Goal: Task Accomplishment & Management: Manage account settings

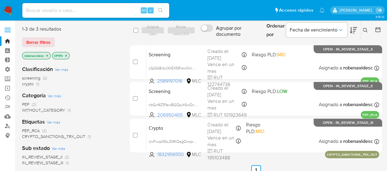
click at [48, 55] on icon "close-filter" at bounding box center [47, 55] width 2 height 2
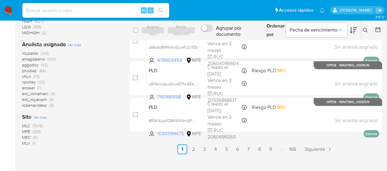
scroll to position [286, 0]
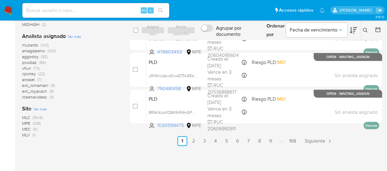
click at [24, 118] on span "MLC" at bounding box center [26, 117] width 8 height 6
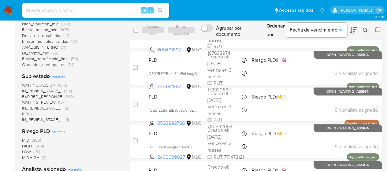
scroll to position [139, 0]
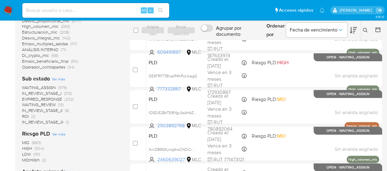
click at [54, 98] on span "EXPIRED_RESPONSE" at bounding box center [42, 99] width 40 height 6
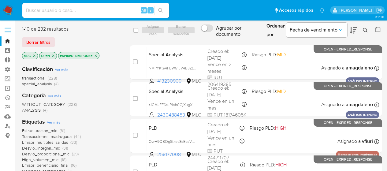
drag, startPoint x: 108, startPoint y: 83, endPoint x: 227, endPoint y: -37, distance: 168.6
click at [109, 86] on div "transactional (228) special_analysis (4)" at bounding box center [71, 81] width 98 height 12
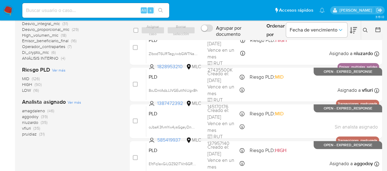
scroll to position [125, 0]
click at [34, 110] on span "amagdaleno" at bounding box center [33, 110] width 23 height 6
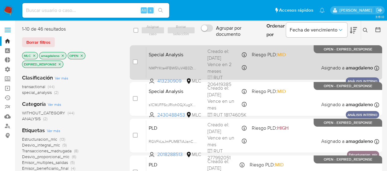
click at [216, 63] on span "Vence en 2 meses" at bounding box center [223, 67] width 33 height 13
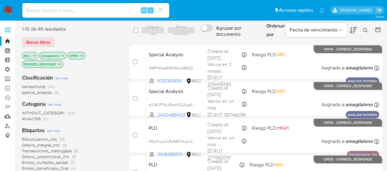
click at [102, 71] on div "Clasificación Ver más transactional (44) special_analysis (2) Categoría Ver más…" at bounding box center [71, 173] width 98 height 208
click at [63, 55] on icon "close-filter" at bounding box center [63, 55] width 2 height 2
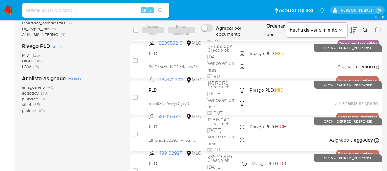
scroll to position [148, 0]
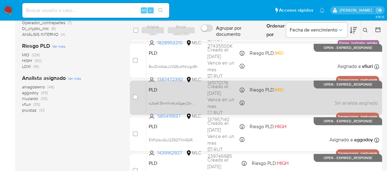
click at [258, 90] on span "Riesgo PLD: MID" at bounding box center [266, 89] width 34 height 7
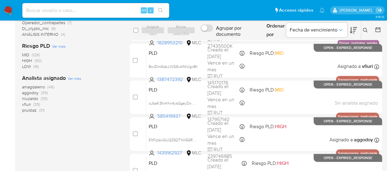
scroll to position [0, 0]
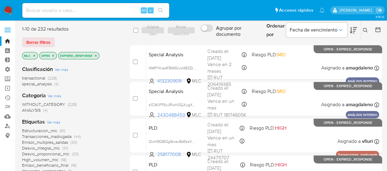
click at [94, 57] on icon "close-filter" at bounding box center [96, 56] width 4 height 4
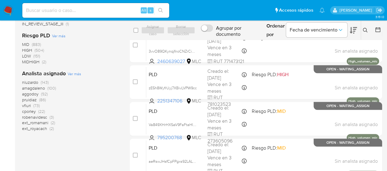
scroll to position [233, 0]
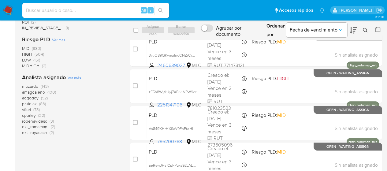
click at [43, 121] on span "robenavidesc" at bounding box center [34, 121] width 25 height 6
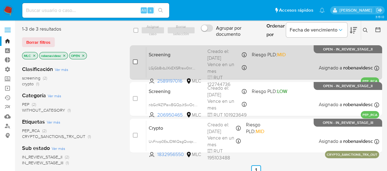
click at [134, 62] on input "checkbox" at bounding box center [135, 61] width 5 height 5
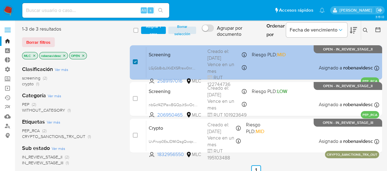
click at [134, 62] on input "checkbox" at bounding box center [135, 61] width 5 height 5
checkbox input "false"
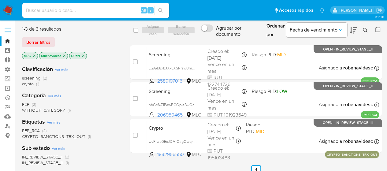
click at [65, 54] on icon "close-filter" at bounding box center [64, 56] width 4 height 4
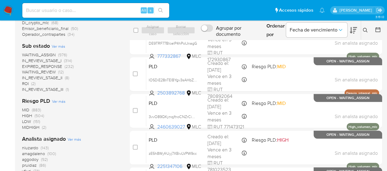
scroll to position [171, 0]
click at [109, 12] on input at bounding box center [95, 10] width 147 height 8
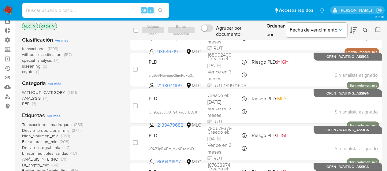
scroll to position [0, 0]
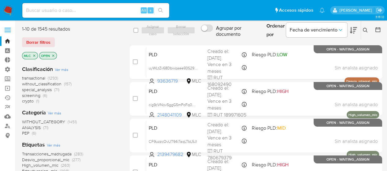
click at [54, 56] on icon "close-filter" at bounding box center [53, 56] width 4 height 4
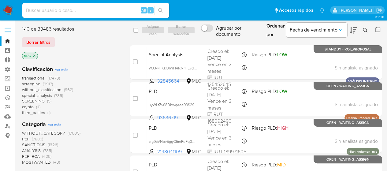
click at [42, 100] on span "SCREENING" at bounding box center [33, 101] width 23 height 6
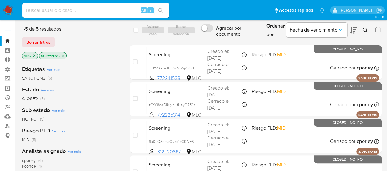
click at [64, 55] on icon "close-filter" at bounding box center [63, 56] width 4 height 4
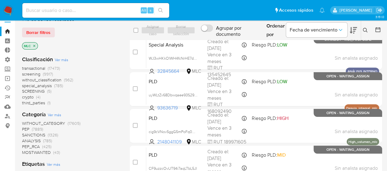
scroll to position [12, 0]
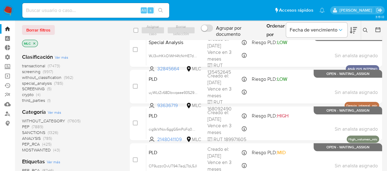
click at [37, 71] on span "screening" at bounding box center [31, 71] width 18 height 6
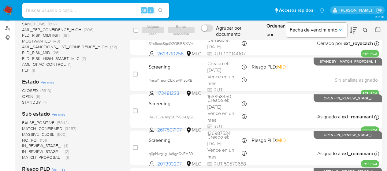
scroll to position [98, 0]
click at [36, 102] on span "STANDBY" at bounding box center [31, 102] width 19 height 6
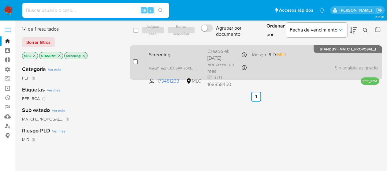
click at [135, 62] on input "checkbox" at bounding box center [135, 61] width 5 height 5
checkbox input "true"
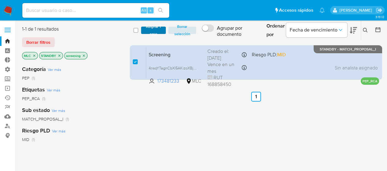
click at [146, 27] on span "Asignar 1 caso" at bounding box center [153, 30] width 19 height 6
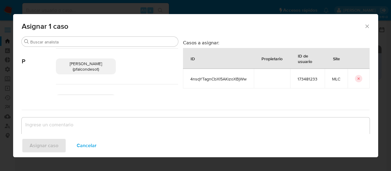
scroll to position [71, 0]
click at [90, 63] on span "Paloma Alejandra Falcon De Soto (pfalcondesot)" at bounding box center [86, 65] width 32 height 12
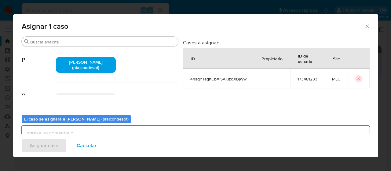
click at [65, 129] on textarea "assign-modal" at bounding box center [196, 138] width 348 height 24
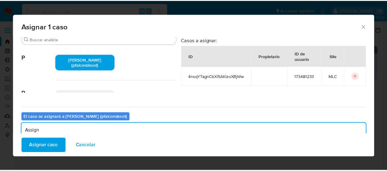
scroll to position [94, 0]
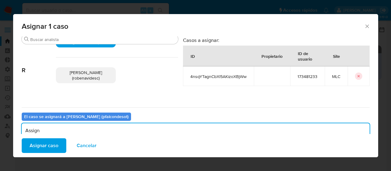
type textarea "Assign"
click at [94, 77] on span "Rocio Daniela Benavides Catalan (robenavidesc)" at bounding box center [86, 75] width 32 height 12
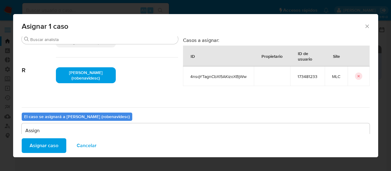
click at [53, 148] on span "Asignar caso" at bounding box center [44, 145] width 29 height 13
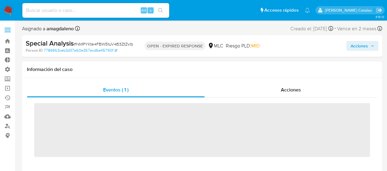
scroll to position [244, 0]
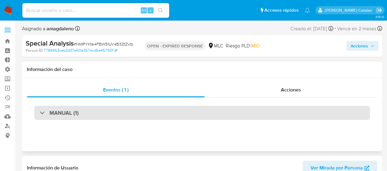
click at [207, 113] on div "MANUAL (1)" at bounding box center [201, 113] width 335 height 14
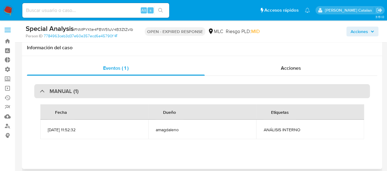
select select "10"
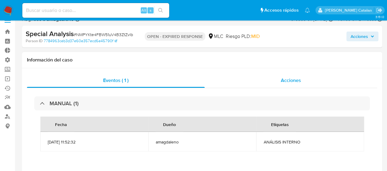
scroll to position [9, 0]
click at [255, 79] on div "Acciones" at bounding box center [291, 80] width 172 height 15
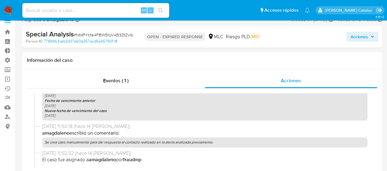
scroll to position [158, 0]
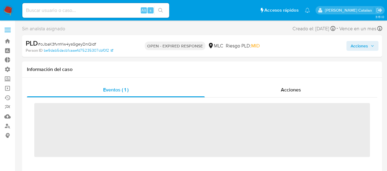
scroll to position [244, 0]
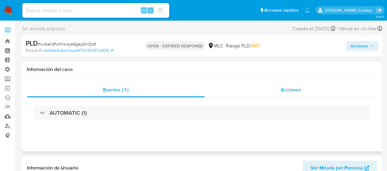
select select "10"
click at [270, 90] on div "Acciones" at bounding box center [291, 90] width 172 height 15
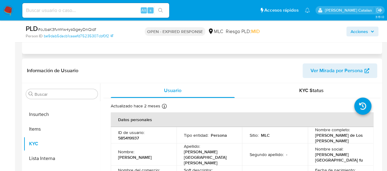
scroll to position [109, 0]
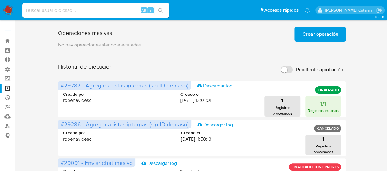
click at [306, 37] on span "Crear operación" at bounding box center [320, 34] width 36 height 13
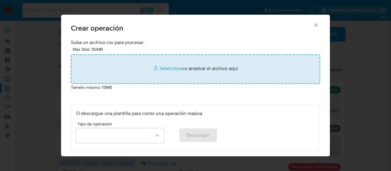
click at [171, 67] on input "file" at bounding box center [195, 68] width 249 height 29
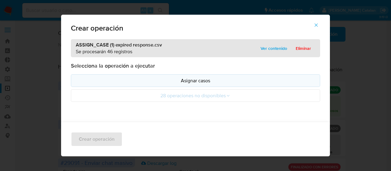
click at [217, 84] on button "Asignar casos" at bounding box center [195, 80] width 249 height 13
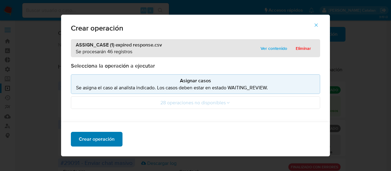
click at [110, 135] on span "Crear operación" at bounding box center [97, 138] width 36 height 13
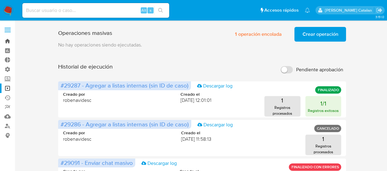
click at [12, 42] on link "Bandeja" at bounding box center [36, 40] width 73 height 9
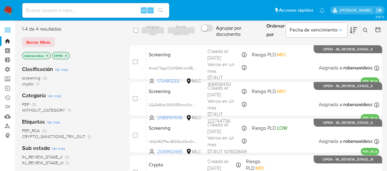
click at [47, 55] on icon "close-filter" at bounding box center [47, 56] width 4 height 4
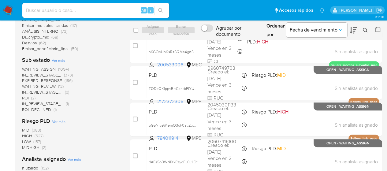
scroll to position [169, 0]
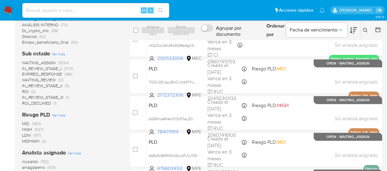
click at [46, 74] on span "EXPIRED_RESPONSE" at bounding box center [42, 74] width 40 height 6
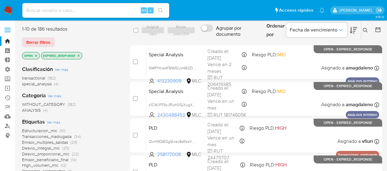
click at [79, 57] on icon "close-filter" at bounding box center [79, 56] width 4 height 4
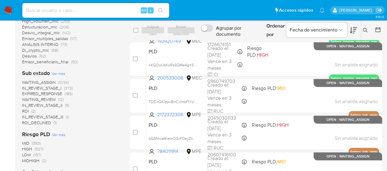
scroll to position [158, 0]
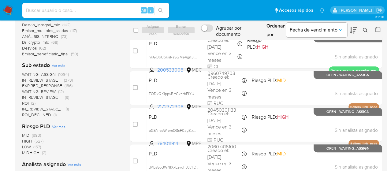
click at [40, 71] on span "WAITING_ASSIGN" at bounding box center [39, 74] width 34 height 6
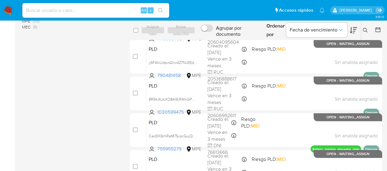
scroll to position [264, 0]
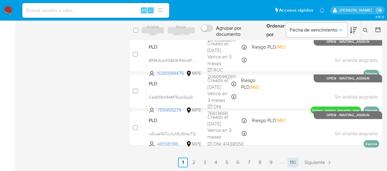
click at [289, 163] on link "110" at bounding box center [292, 162] width 11 height 10
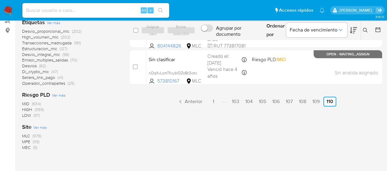
scroll to position [108, 0]
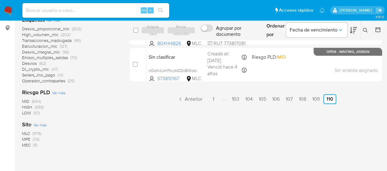
click at [26, 132] on span "MLC" at bounding box center [26, 133] width 8 height 6
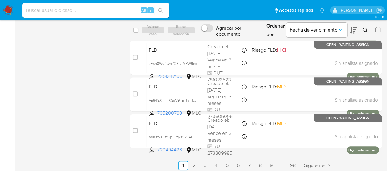
scroll to position [264, 0]
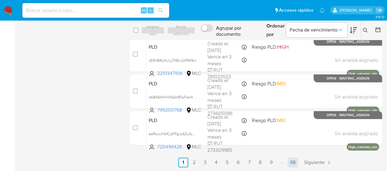
click at [289, 161] on link "98" at bounding box center [292, 162] width 10 height 10
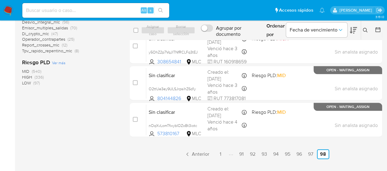
scroll to position [131, 0]
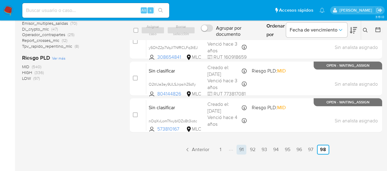
click at [238, 150] on link "91" at bounding box center [241, 150] width 10 height 10
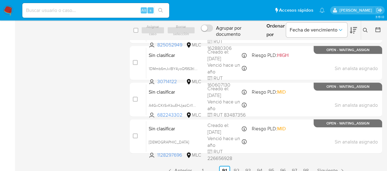
scroll to position [264, 0]
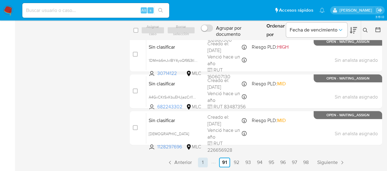
click at [202, 163] on link "1" at bounding box center [203, 162] width 10 height 10
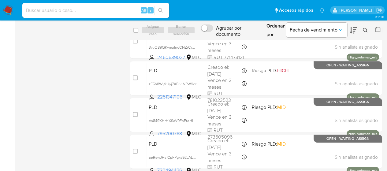
scroll to position [264, 0]
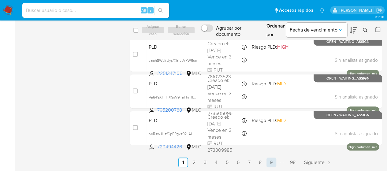
click at [272, 164] on link "9" at bounding box center [271, 162] width 10 height 10
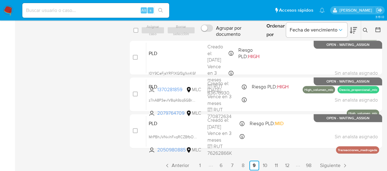
scroll to position [264, 0]
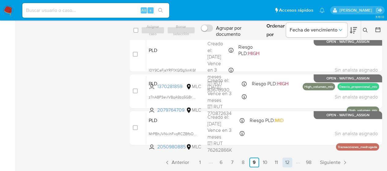
click at [289, 163] on link "12" at bounding box center [287, 162] width 10 height 10
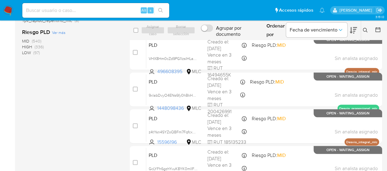
scroll to position [264, 0]
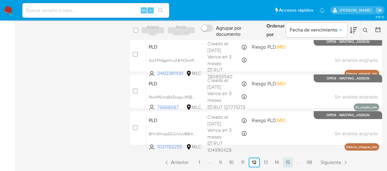
click at [285, 161] on link "15" at bounding box center [288, 162] width 10 height 10
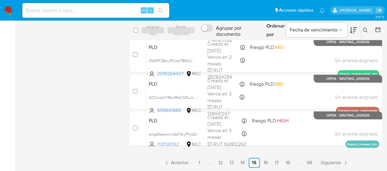
scroll to position [264, 0]
click at [289, 161] on link "18" at bounding box center [288, 162] width 10 height 10
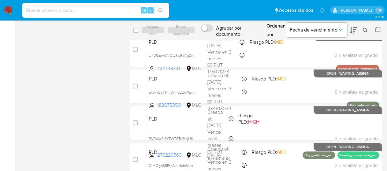
scroll to position [264, 0]
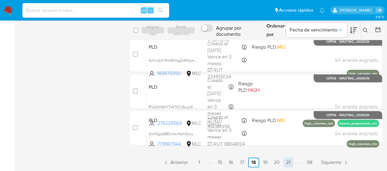
click at [289, 162] on link "21" at bounding box center [288, 162] width 10 height 10
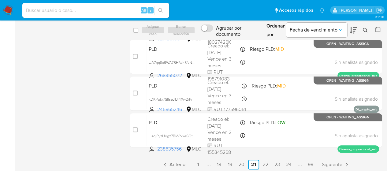
scroll to position [264, 0]
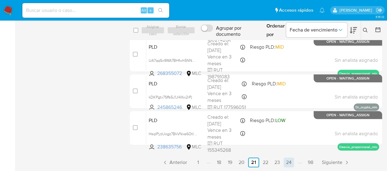
click at [286, 163] on link "24" at bounding box center [288, 162] width 10 height 10
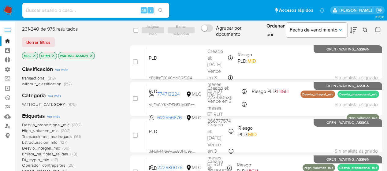
click at [362, 33] on button at bounding box center [366, 30] width 10 height 7
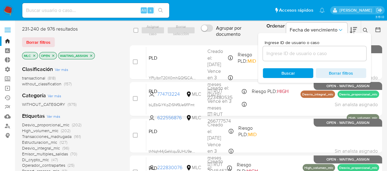
click at [362, 33] on button at bounding box center [366, 30] width 10 height 7
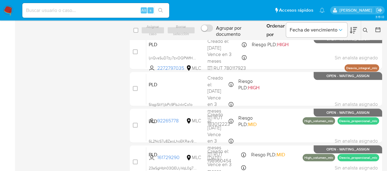
scroll to position [264, 0]
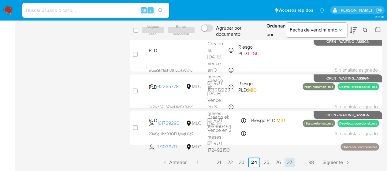
click at [290, 161] on link "27" at bounding box center [289, 162] width 10 height 10
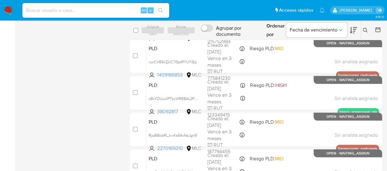
scroll to position [264, 0]
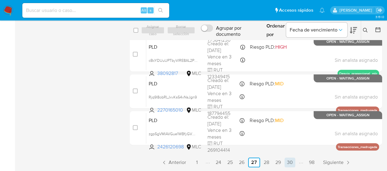
click at [290, 161] on link "30" at bounding box center [289, 162] width 11 height 10
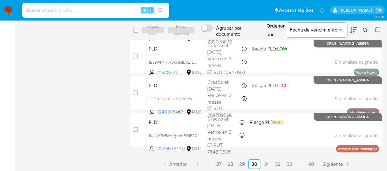
scroll to position [264, 0]
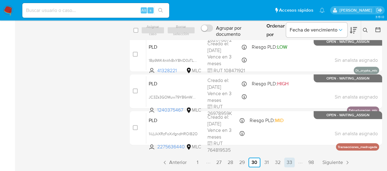
click at [293, 163] on link "33" at bounding box center [289, 162] width 10 height 10
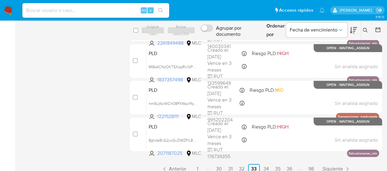
scroll to position [264, 0]
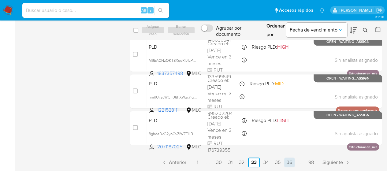
click at [290, 162] on link "36" at bounding box center [289, 162] width 10 height 10
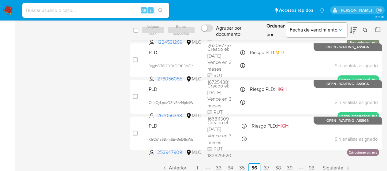
scroll to position [264, 0]
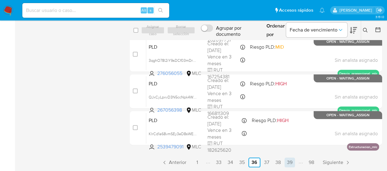
click at [290, 162] on link "39" at bounding box center [289, 162] width 10 height 10
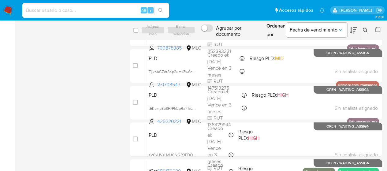
scroll to position [264, 0]
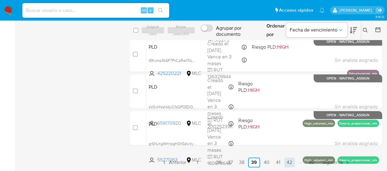
click at [289, 161] on link "42" at bounding box center [289, 162] width 10 height 10
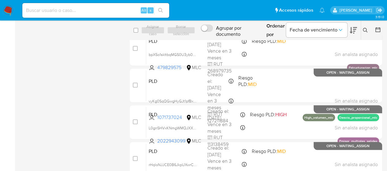
scroll to position [264, 0]
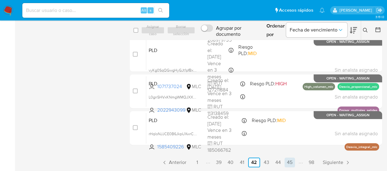
click at [291, 163] on link "45" at bounding box center [289, 162] width 10 height 10
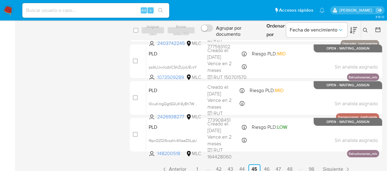
scroll to position [264, 0]
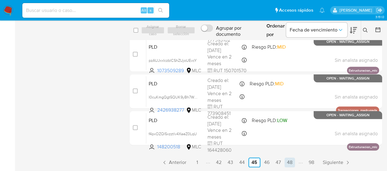
click at [293, 163] on link "48" at bounding box center [289, 162] width 10 height 10
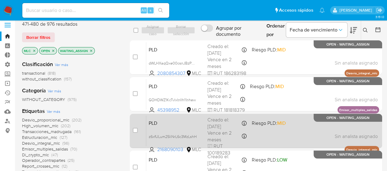
scroll to position [6, 0]
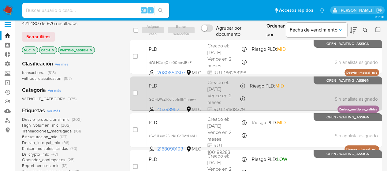
click at [291, 104] on div "PLD GOHDWZ1KcTvlxInIlh11nhew 45398952 MLC Riesgo PLD: MID Creado el: 12/07/2025…" at bounding box center [262, 93] width 233 height 31
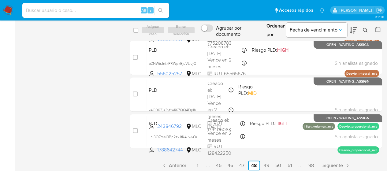
scroll to position [264, 0]
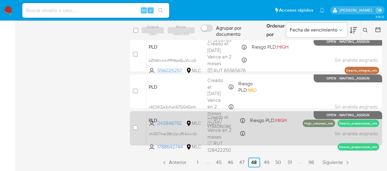
click at [279, 137] on div "PLD Jhl3O7mei3Bn2zxJfK4JwvOr 1788642744 MLC Riesgo PLD: HIGH Creado el: 12/07/2…" at bounding box center [262, 128] width 233 height 31
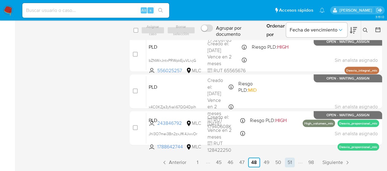
click at [291, 163] on link "51" at bounding box center [290, 162] width 10 height 10
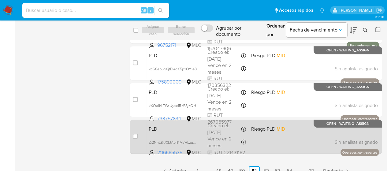
scroll to position [264, 0]
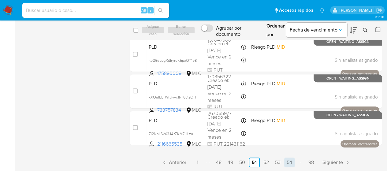
click at [287, 161] on link "54" at bounding box center [289, 162] width 10 height 10
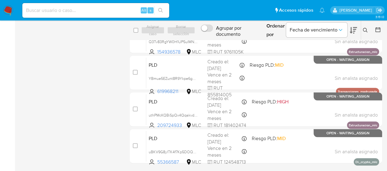
scroll to position [264, 0]
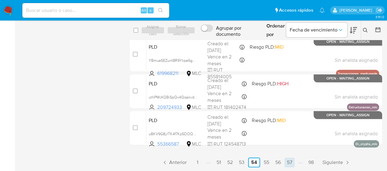
click at [290, 161] on link "57" at bounding box center [289, 162] width 10 height 10
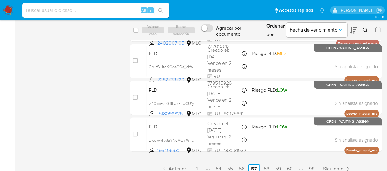
scroll to position [264, 0]
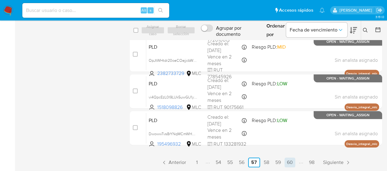
click at [289, 162] on link "60" at bounding box center [289, 162] width 11 height 10
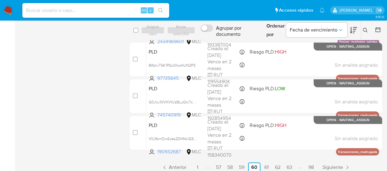
scroll to position [264, 0]
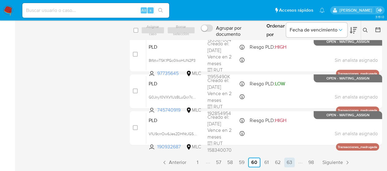
click at [287, 159] on link "63" at bounding box center [289, 162] width 10 height 10
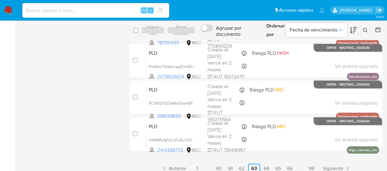
scroll to position [264, 0]
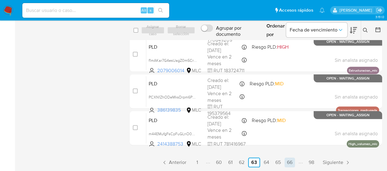
click at [290, 161] on link "66" at bounding box center [289, 162] width 10 height 10
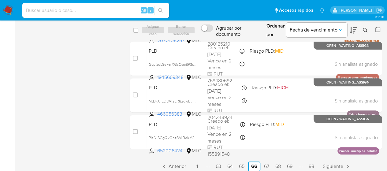
scroll to position [264, 0]
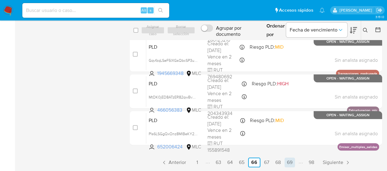
click at [292, 162] on link "69" at bounding box center [289, 162] width 10 height 10
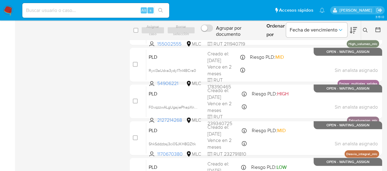
scroll to position [264, 0]
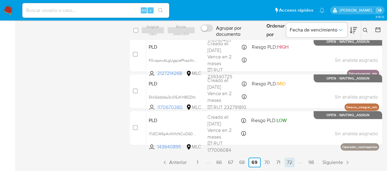
click at [291, 162] on link "72" at bounding box center [289, 162] width 10 height 10
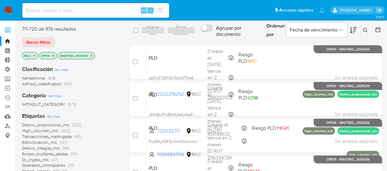
scroll to position [264, 0]
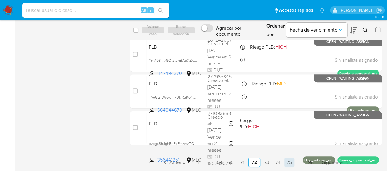
click at [287, 160] on link "75" at bounding box center [289, 162] width 10 height 10
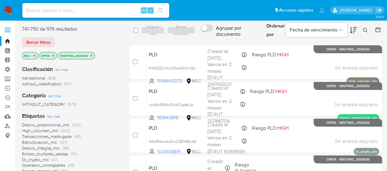
scroll to position [264, 0]
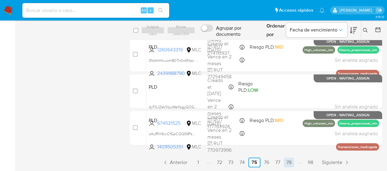
click at [293, 164] on link "78" at bounding box center [289, 162] width 10 height 10
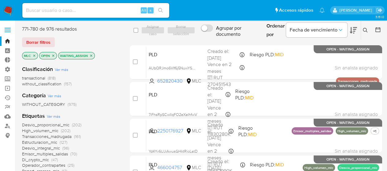
scroll to position [264, 0]
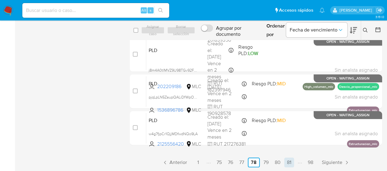
click at [290, 166] on link "81" at bounding box center [289, 162] width 10 height 10
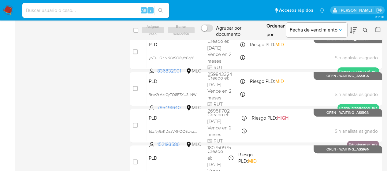
scroll to position [264, 0]
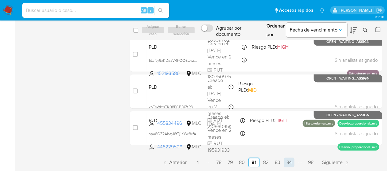
click at [289, 162] on link "84" at bounding box center [289, 162] width 10 height 10
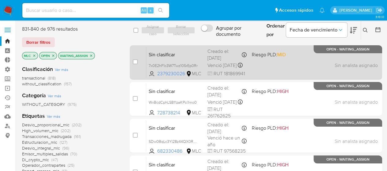
click at [278, 65] on div "Sin clasificar 7x0E2hF1c3W7Twz105rEp0Rr 2379230026 MLC Riesgo PLD: MID Creado e…" at bounding box center [262, 62] width 233 height 31
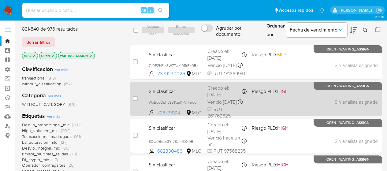
click at [274, 105] on div "Sin clasificar WxBcdCphLSB11zaKPci1rno0 728738214 MLC Riesgo PLD: HIGH Creado e…" at bounding box center [262, 98] width 233 height 31
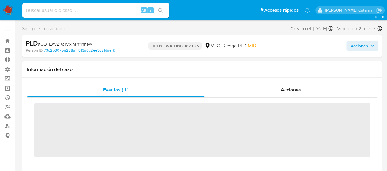
scroll to position [244, 0]
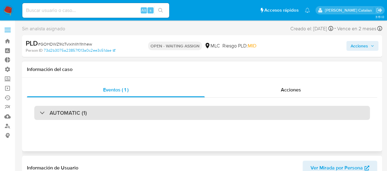
click at [254, 112] on div "AUTOMATIC (1)" at bounding box center [201, 113] width 335 height 14
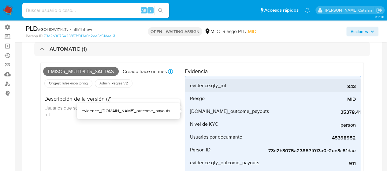
select select "10"
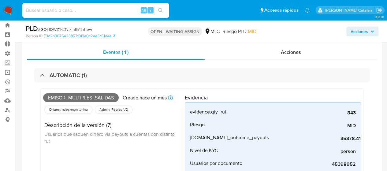
scroll to position [15, 0]
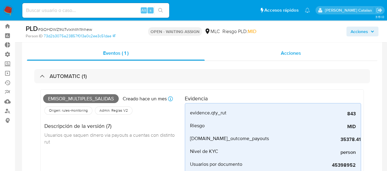
click at [268, 52] on div "Acciones" at bounding box center [291, 53] width 172 height 15
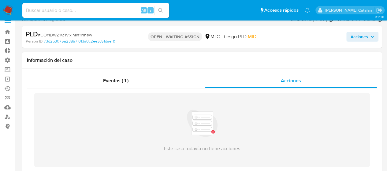
scroll to position [0, 0]
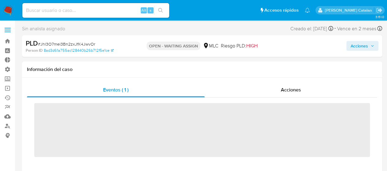
scroll to position [244, 0]
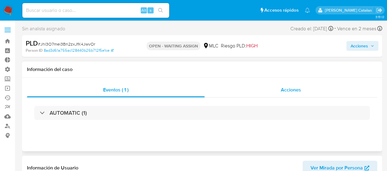
click at [263, 92] on div "Acciones" at bounding box center [291, 90] width 172 height 15
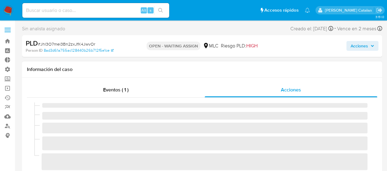
select select "10"
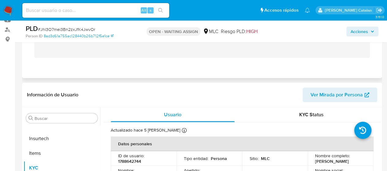
scroll to position [98, 0]
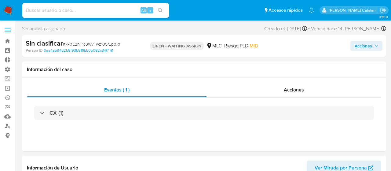
select select "10"
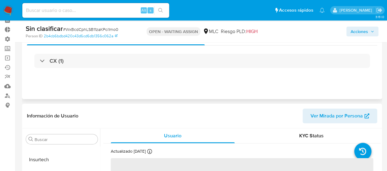
scroll to position [31, 0]
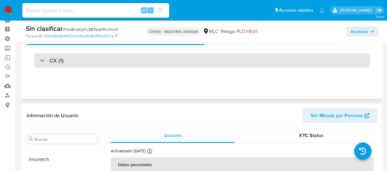
click at [132, 67] on div "CX (1)" at bounding box center [201, 61] width 335 height 14
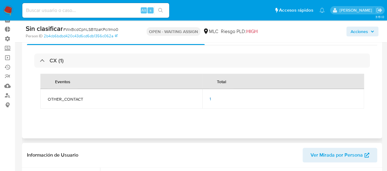
select select "10"
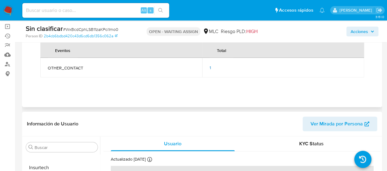
scroll to position [63, 0]
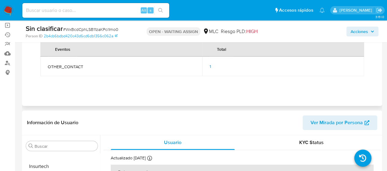
click at [210, 68] on span "1" at bounding box center [210, 66] width 2 height 6
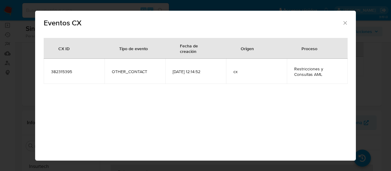
click at [313, 69] on span "Restricciones y Consultas AML" at bounding box center [317, 71] width 46 height 11
click at [346, 23] on icon "Cerrar" at bounding box center [345, 22] width 3 height 3
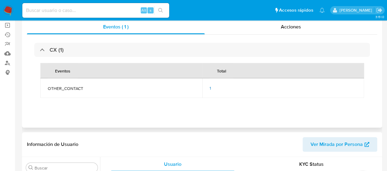
scroll to position [0, 0]
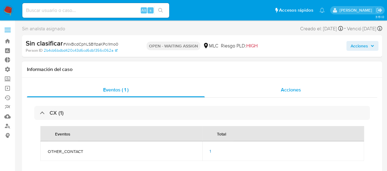
click at [297, 90] on span "Acciones" at bounding box center [291, 89] width 20 height 7
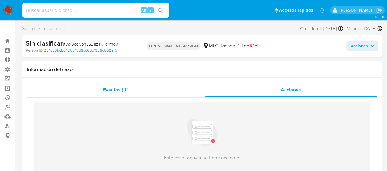
click at [143, 88] on div "Eventos ( 1 )" at bounding box center [116, 90] width 178 height 15
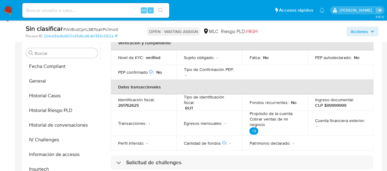
scroll to position [147, 0]
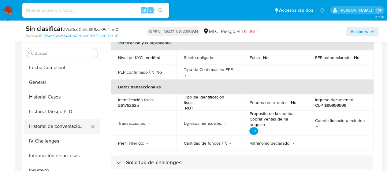
click at [47, 120] on button "Historial de conversaciones" at bounding box center [60, 126] width 72 height 15
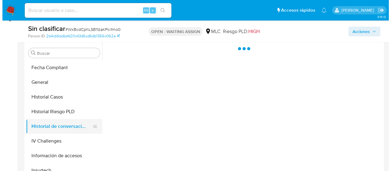
scroll to position [0, 0]
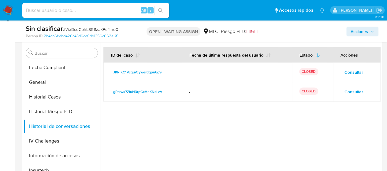
click at [350, 73] on span "Consultar" at bounding box center [353, 72] width 19 height 9
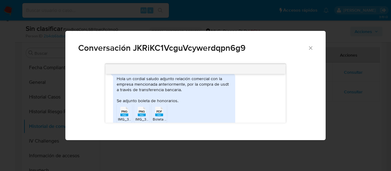
scroll to position [293, 0]
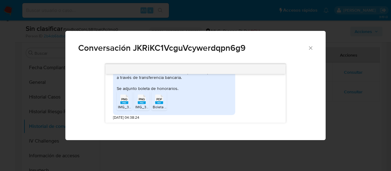
click at [310, 48] on icon "Cerrar" at bounding box center [311, 48] width 6 height 6
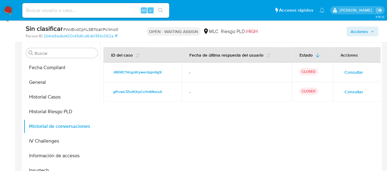
click at [351, 91] on span "Consultar" at bounding box center [353, 91] width 19 height 9
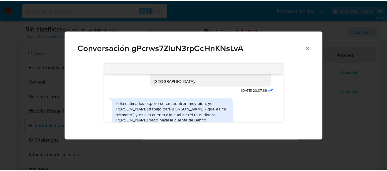
scroll to position [382, 0]
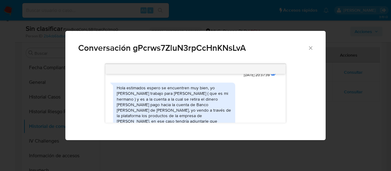
click at [308, 50] on icon "Cerrar" at bounding box center [311, 48] width 6 height 6
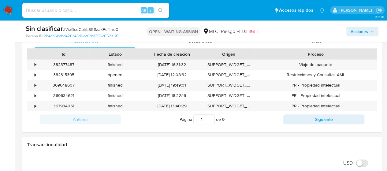
scroll to position [286, 0]
